Goal: Check status: Check status

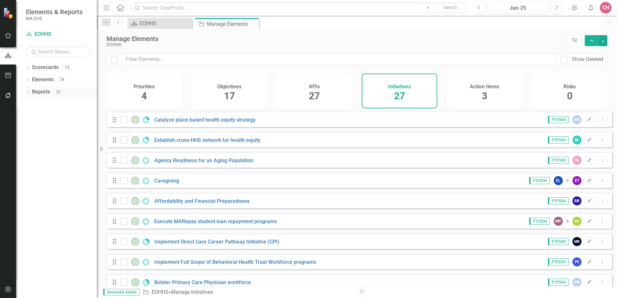
click at [45, 94] on link "Reports" at bounding box center [41, 91] width 18 height 7
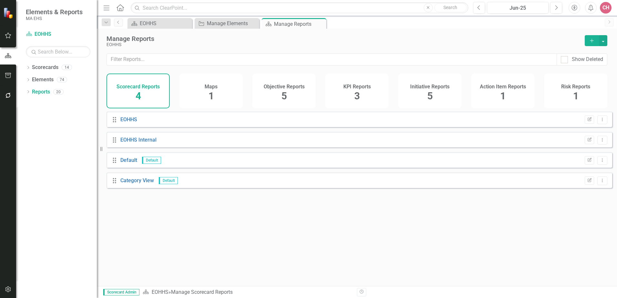
click at [424, 92] on div "Initiative Reports 5" at bounding box center [429, 91] width 63 height 35
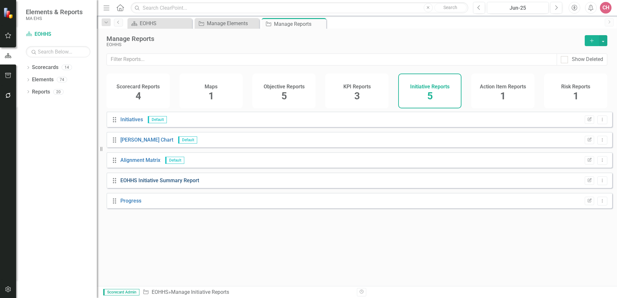
click at [170, 184] on link "EOHHS Initiative Summary Report" at bounding box center [159, 180] width 79 height 6
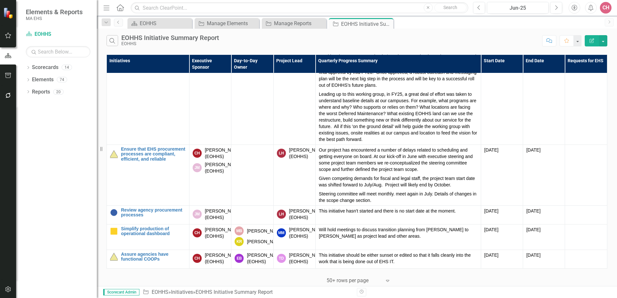
scroll to position [1613, 0]
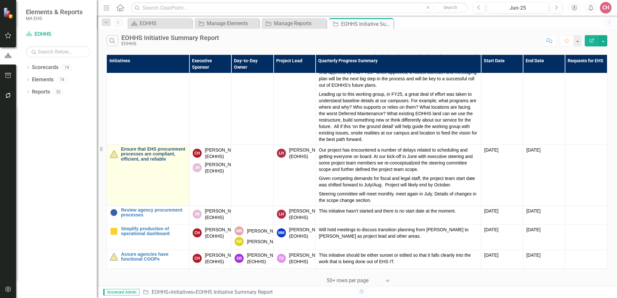
click at [159, 162] on link "Ensure that EHS procurement processes are compliant, efficient, and reliable" at bounding box center [153, 154] width 65 height 15
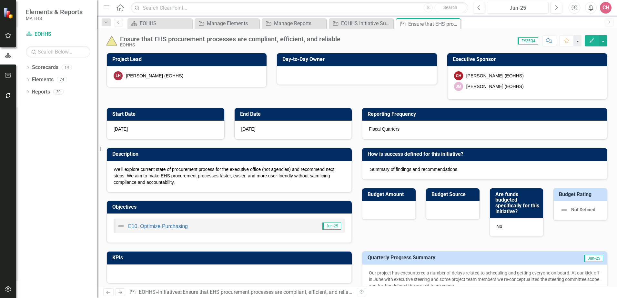
checkbox input "true"
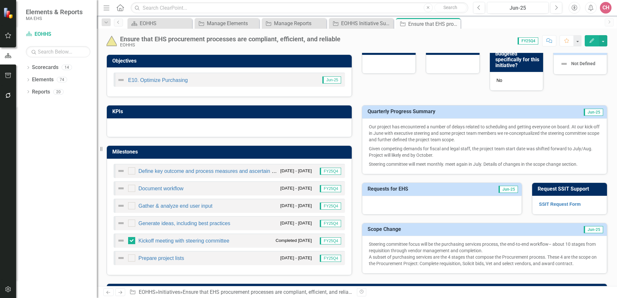
scroll to position [161, 0]
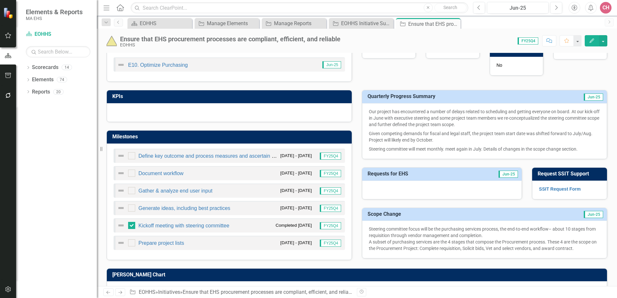
click at [0, 0] on icon "Close" at bounding box center [0, 0] width 0 height 0
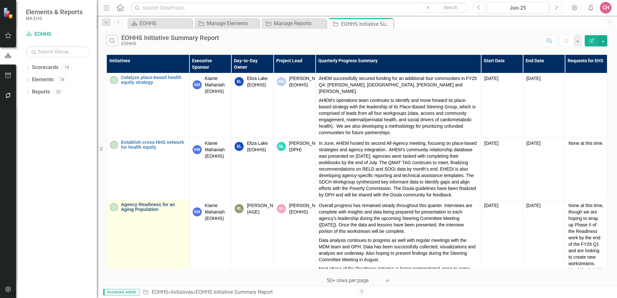
click at [152, 205] on link "Agency Readiness for an Aging Population" at bounding box center [153, 207] width 65 height 10
